Goal: Navigation & Orientation: Find specific page/section

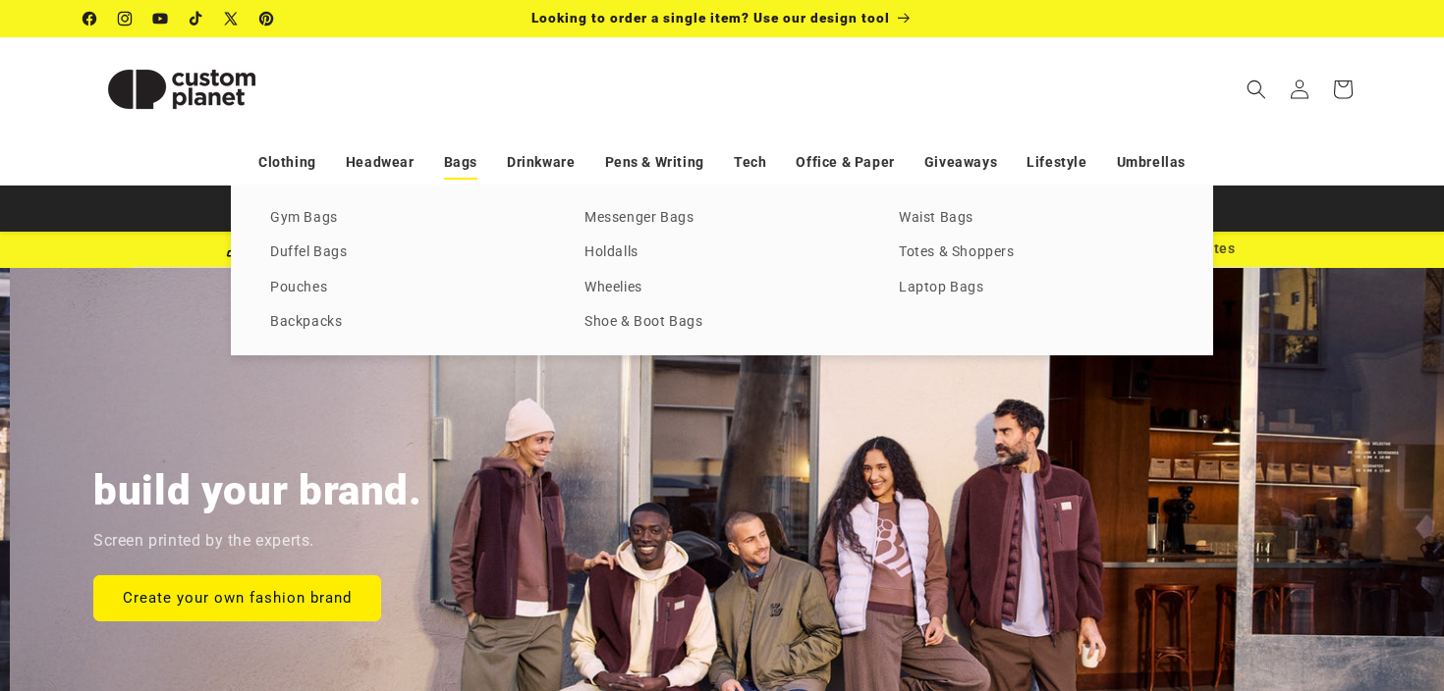
scroll to position [0, 1444]
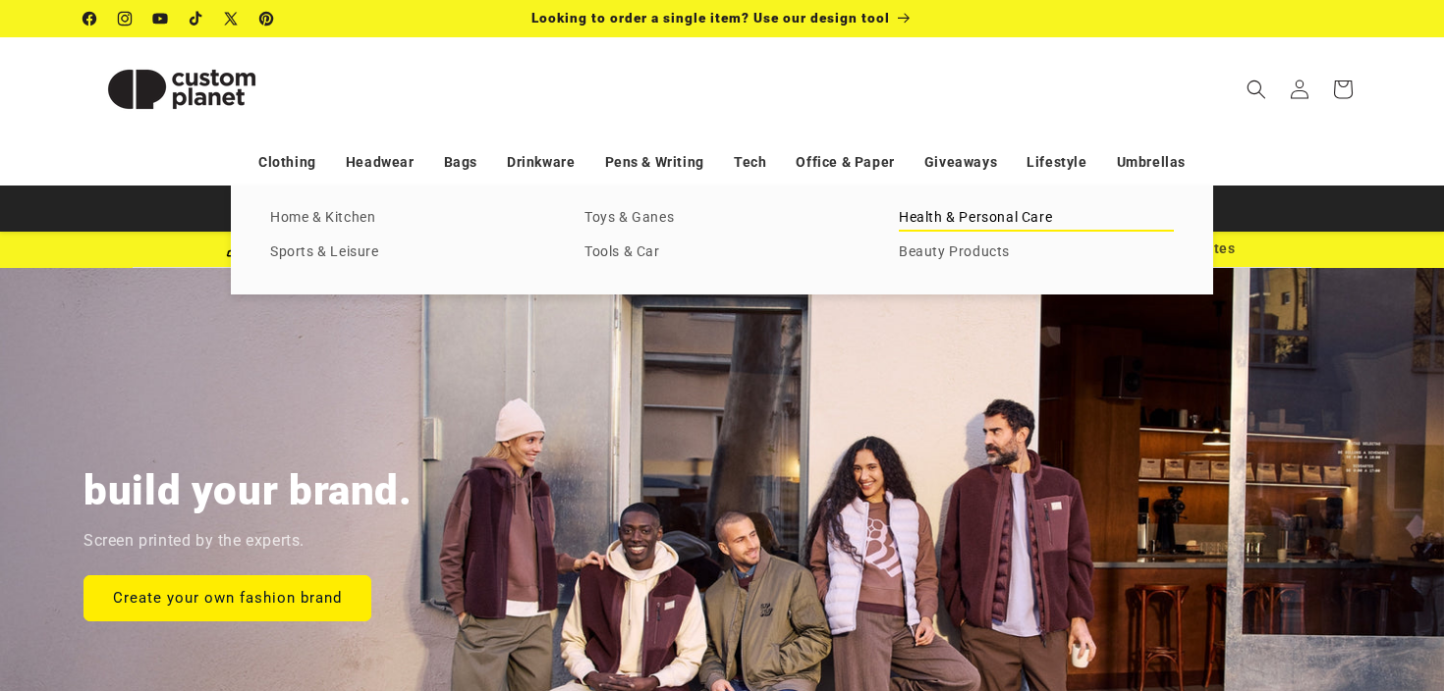
click at [1005, 226] on link "Health & Personal Care" at bounding box center [1036, 218] width 275 height 27
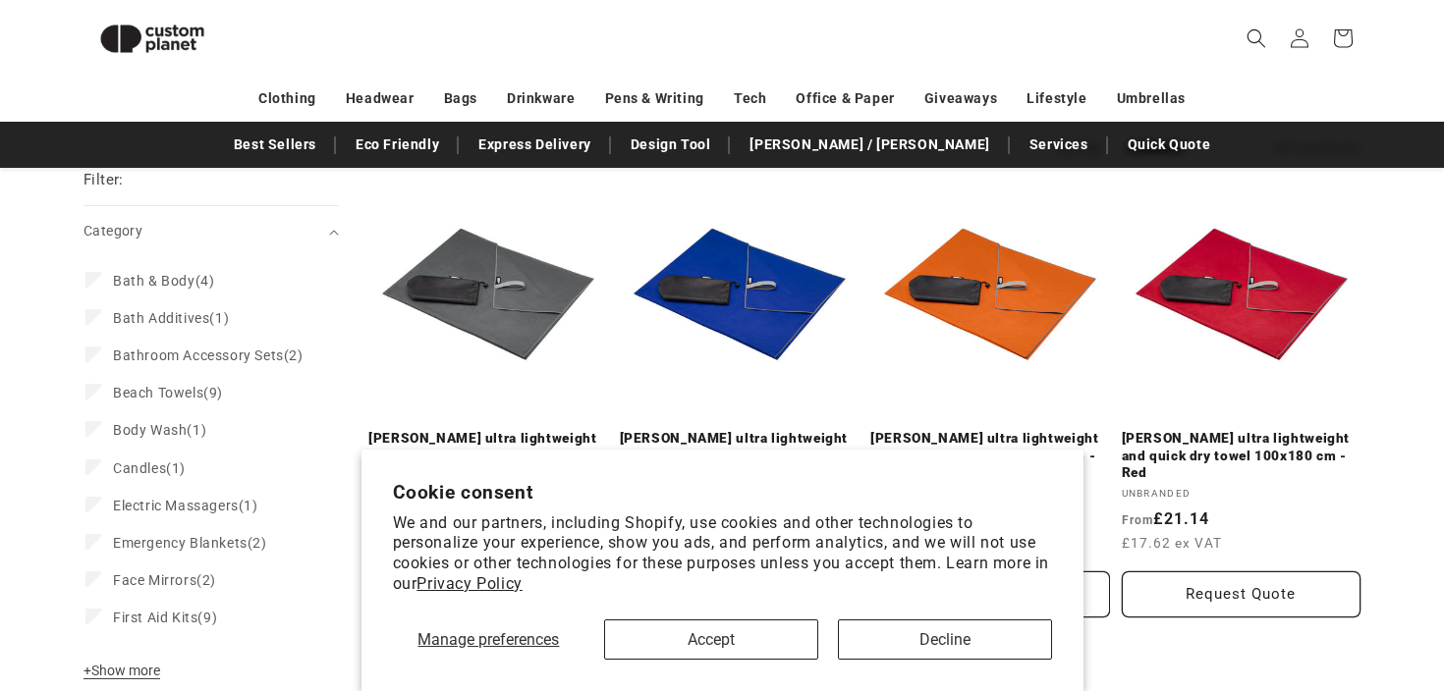
scroll to position [216, 0]
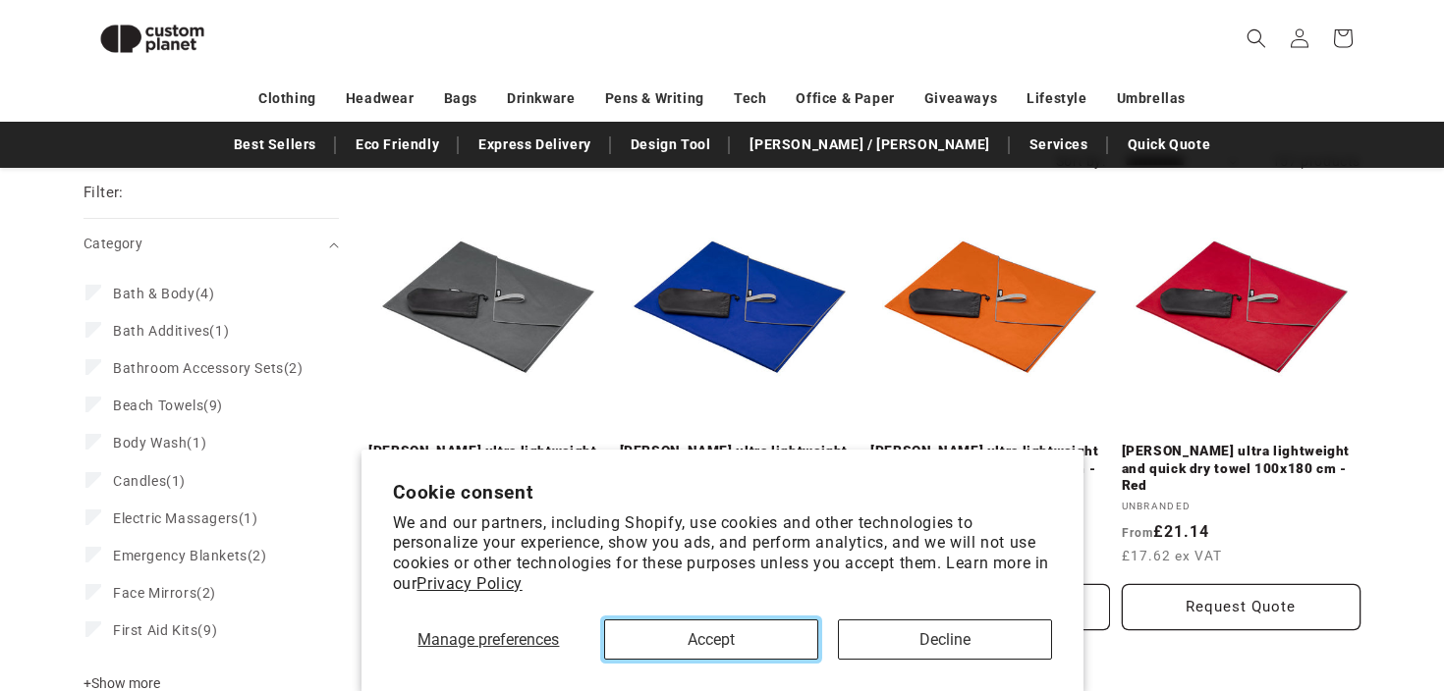
click at [757, 644] on button "Accept" at bounding box center [711, 640] width 214 height 40
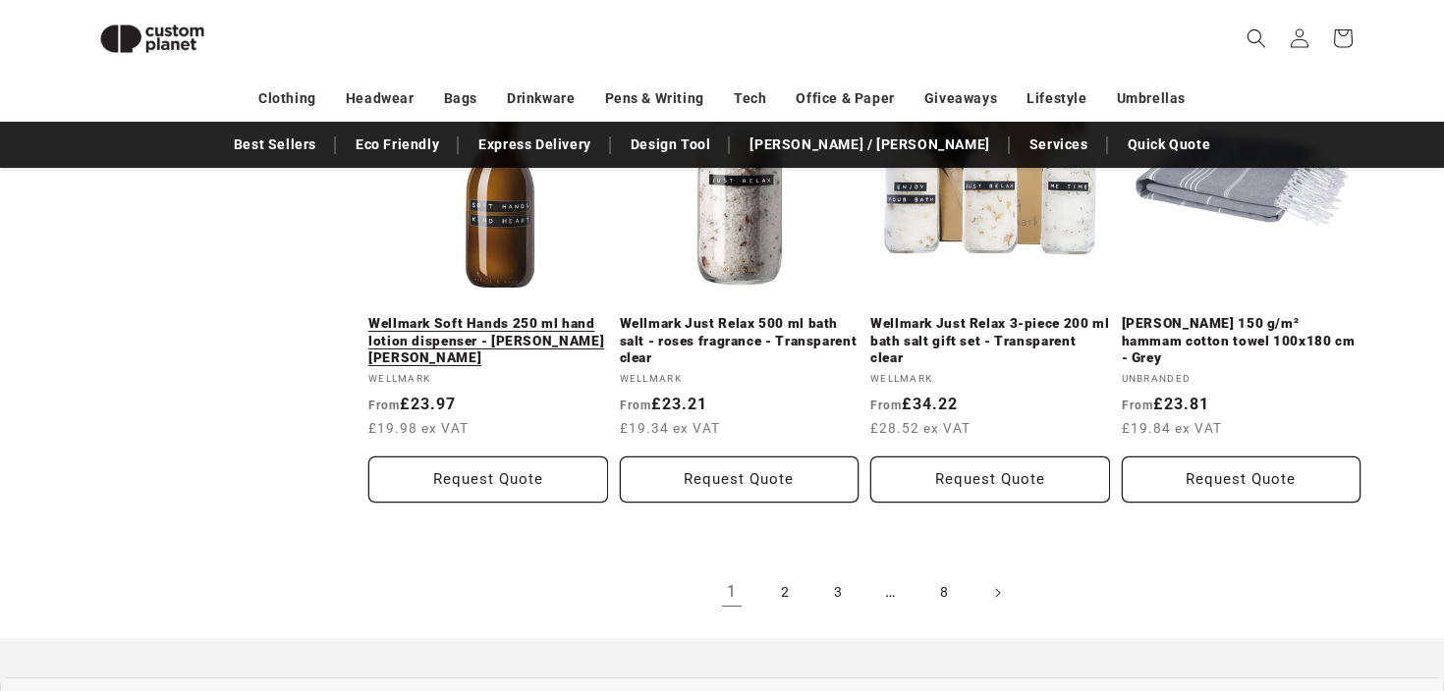
scroll to position [2252, 0]
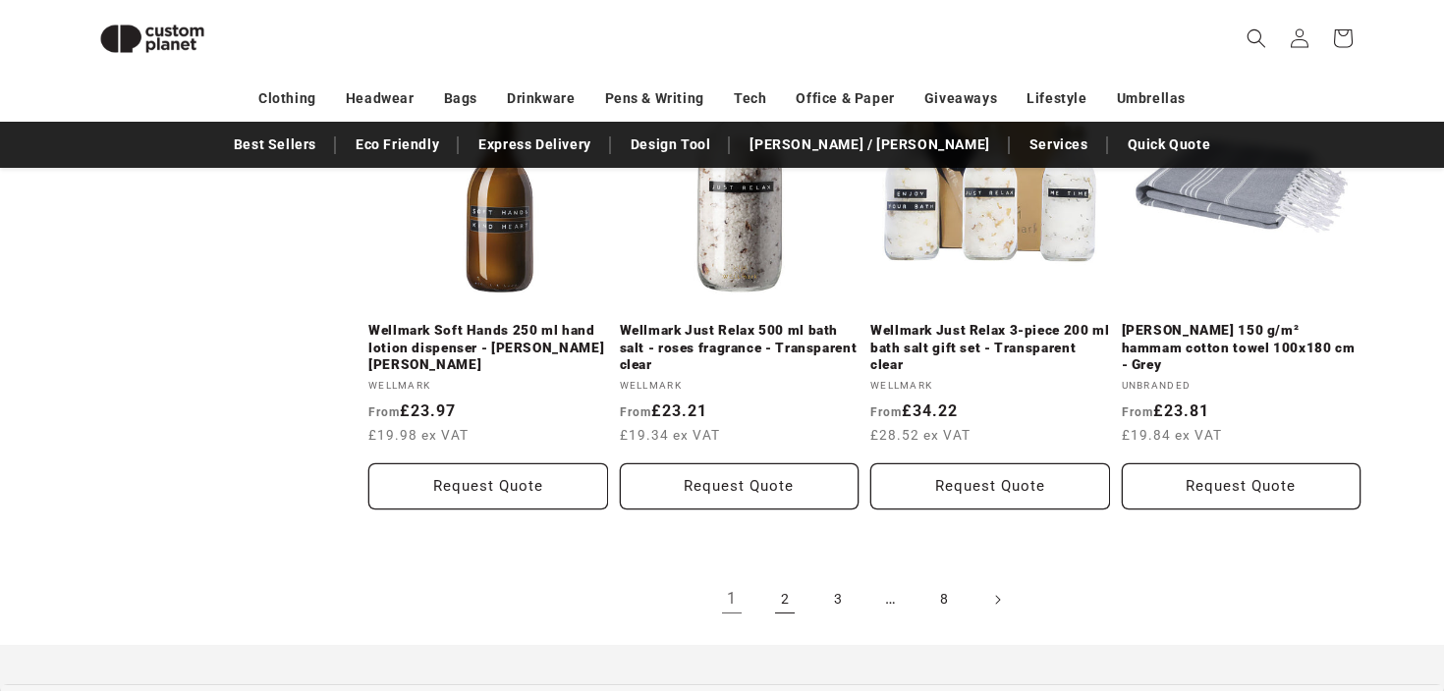
click at [787, 603] on link "2" at bounding box center [784, 600] width 43 height 43
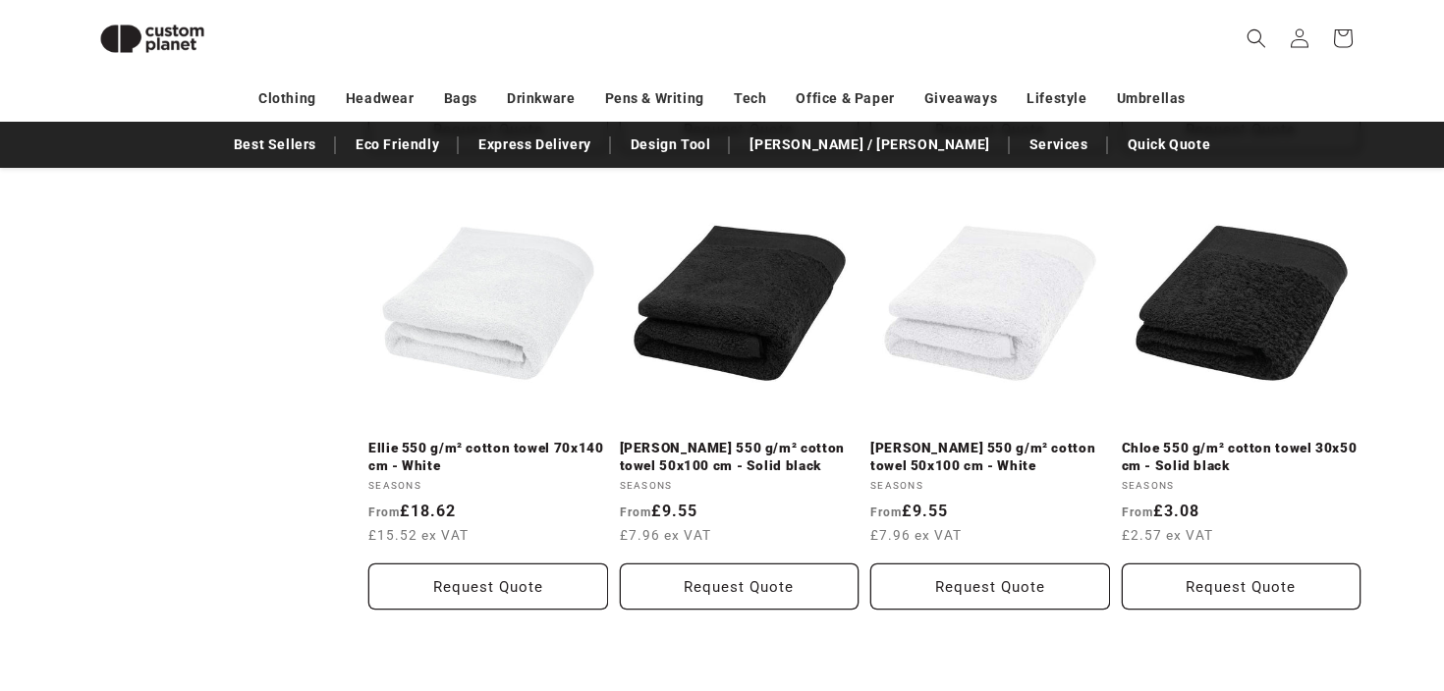
scroll to position [2165, 0]
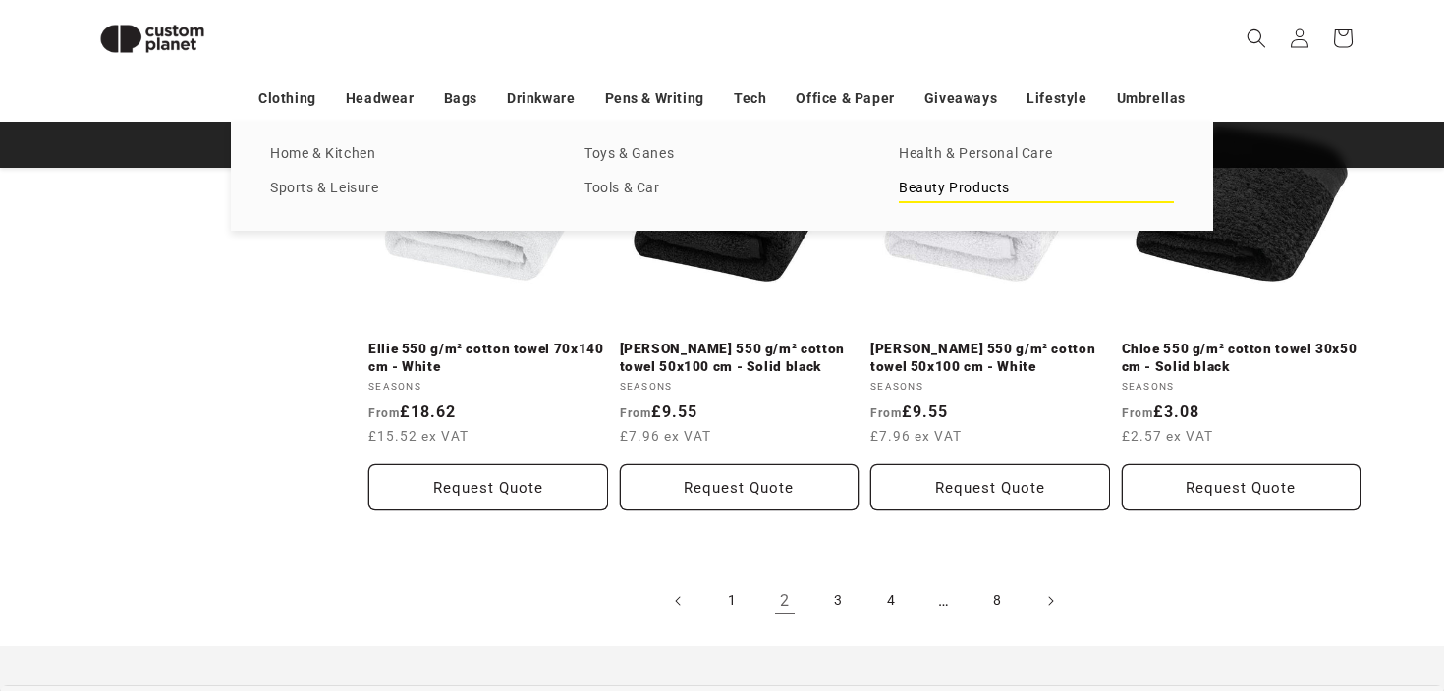
click at [988, 185] on link "Beauty Products" at bounding box center [1036, 189] width 275 height 27
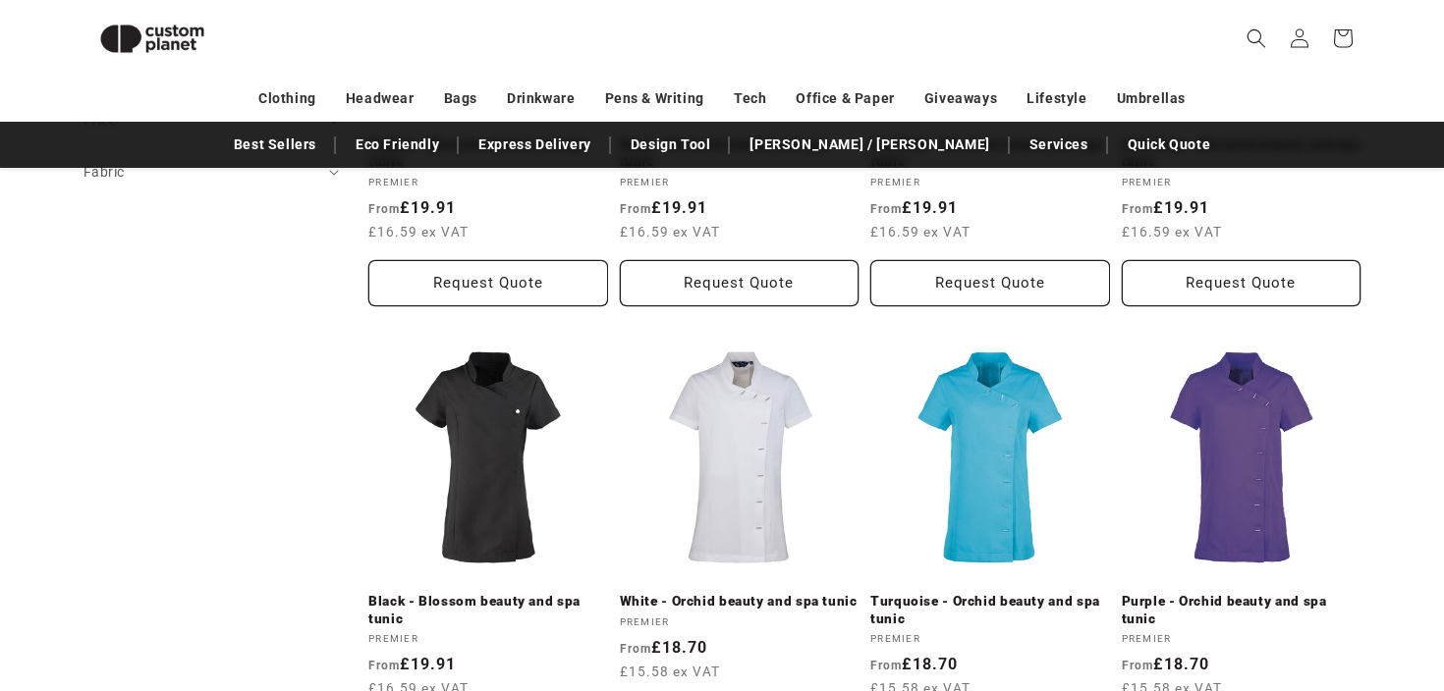
scroll to position [847, 0]
